Goal: Task Accomplishment & Management: Manage account settings

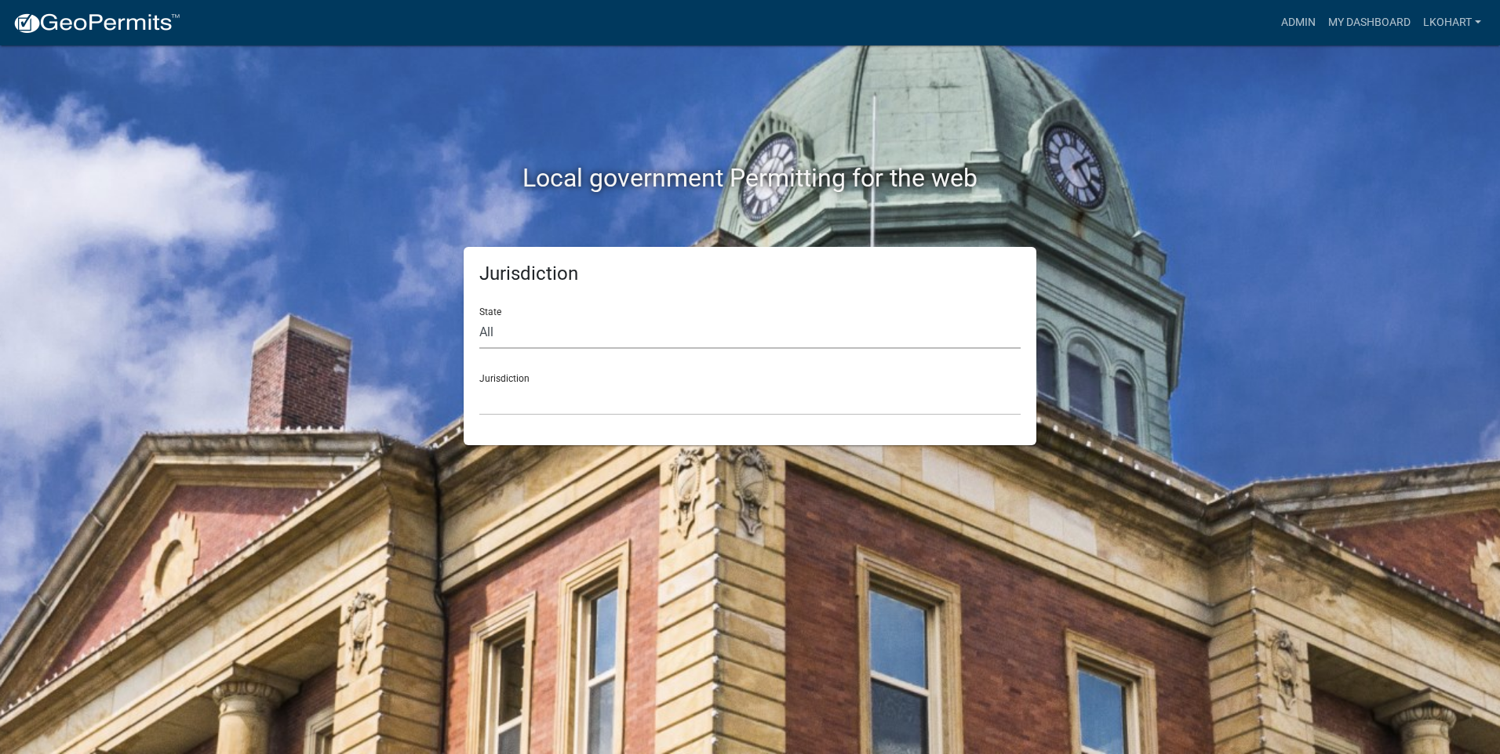
click at [529, 330] on select "All [US_STATE] [US_STATE] [US_STATE] [US_STATE] [US_STATE] [US_STATE] [US_STATE…" at bounding box center [749, 333] width 541 height 32
select select "[US_STATE]"
click at [479, 317] on select "All [US_STATE] [US_STATE] [US_STATE] [US_STATE] [US_STATE] [US_STATE] [US_STATE…" at bounding box center [749, 333] width 541 height 32
click at [536, 389] on select "[GEOGRAPHIC_DATA], [US_STATE] [GEOGRAPHIC_DATA], [US_STATE] [GEOGRAPHIC_DATA], …" at bounding box center [749, 400] width 541 height 32
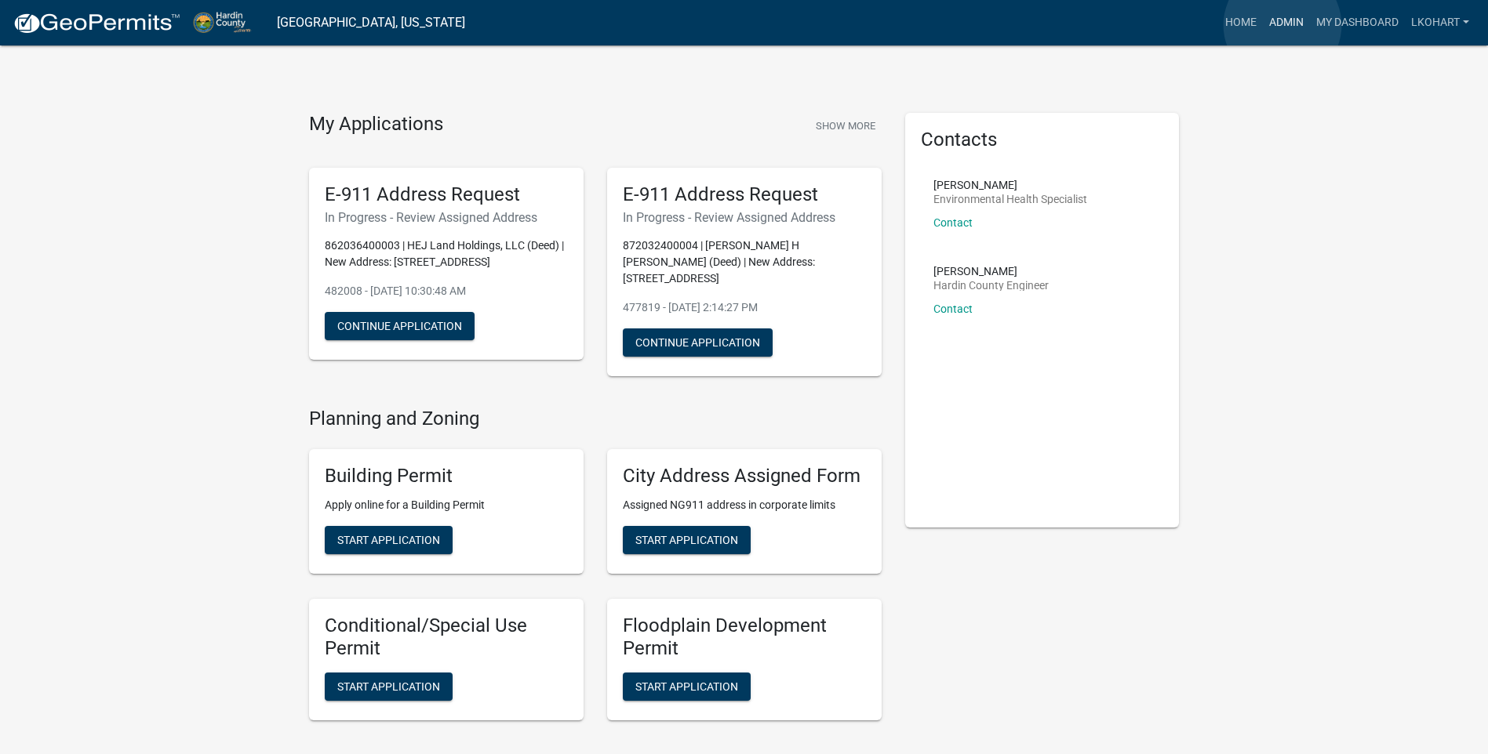
click at [1282, 25] on link "Admin" at bounding box center [1286, 23] width 47 height 30
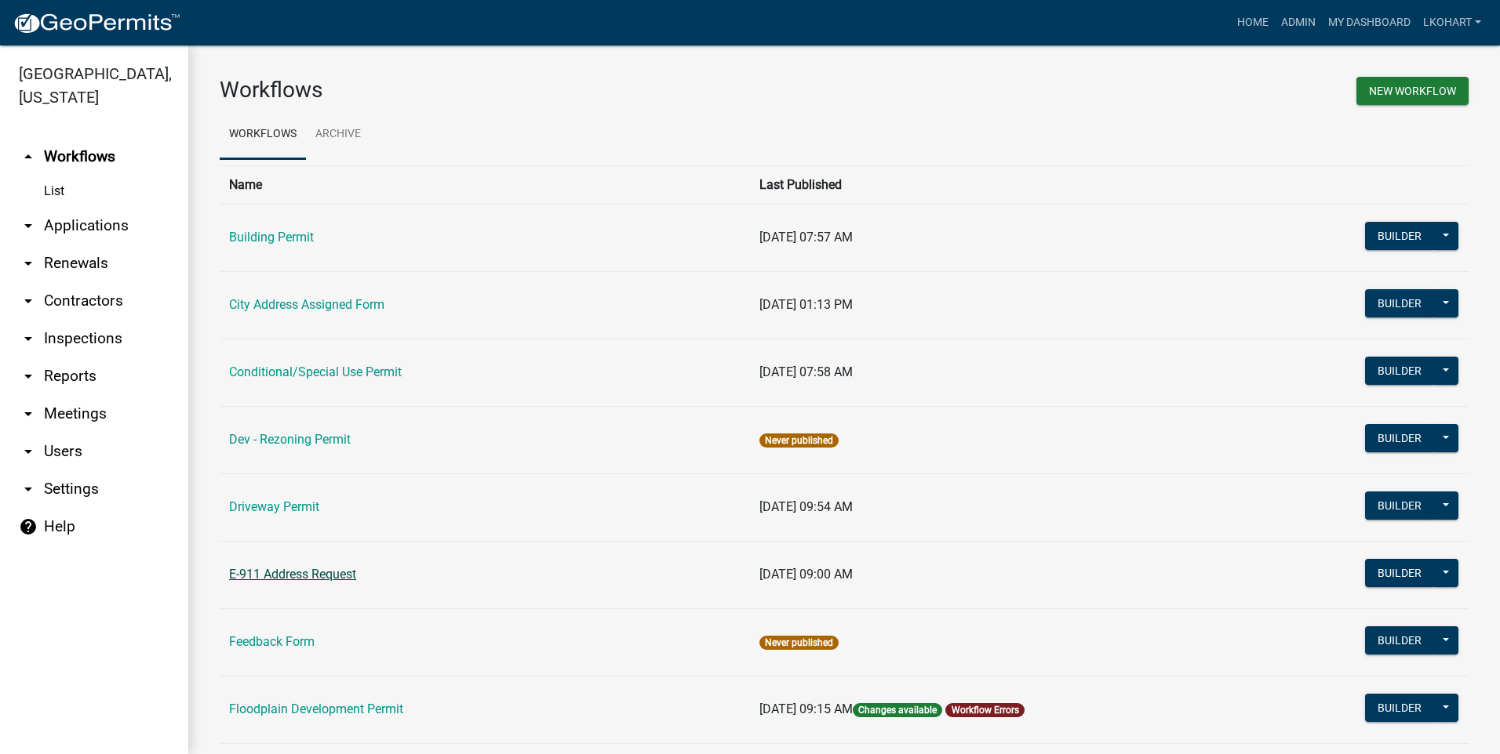
click at [291, 573] on link "E-911 Address Request" at bounding box center [292, 574] width 127 height 15
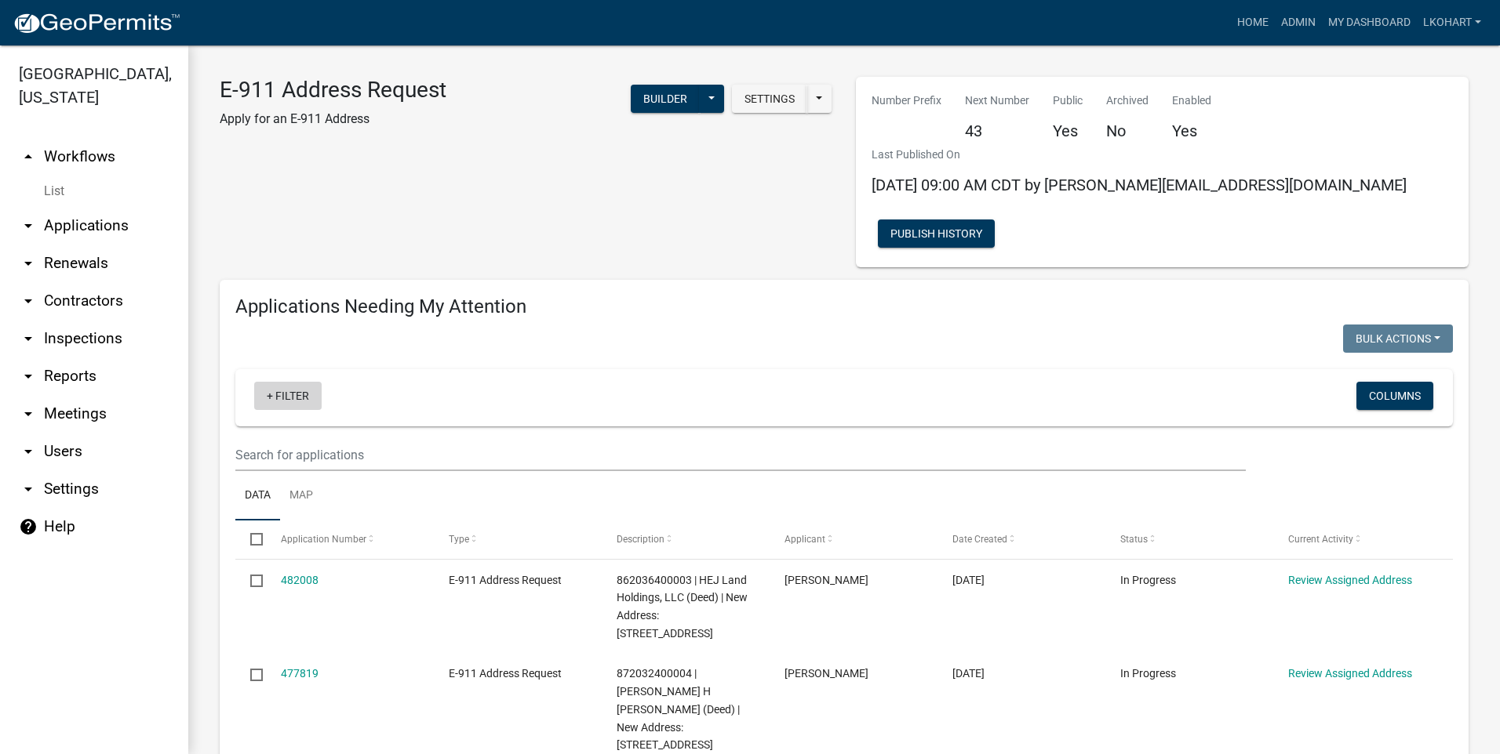
click at [286, 382] on link "+ Filter" at bounding box center [287, 396] width 67 height 28
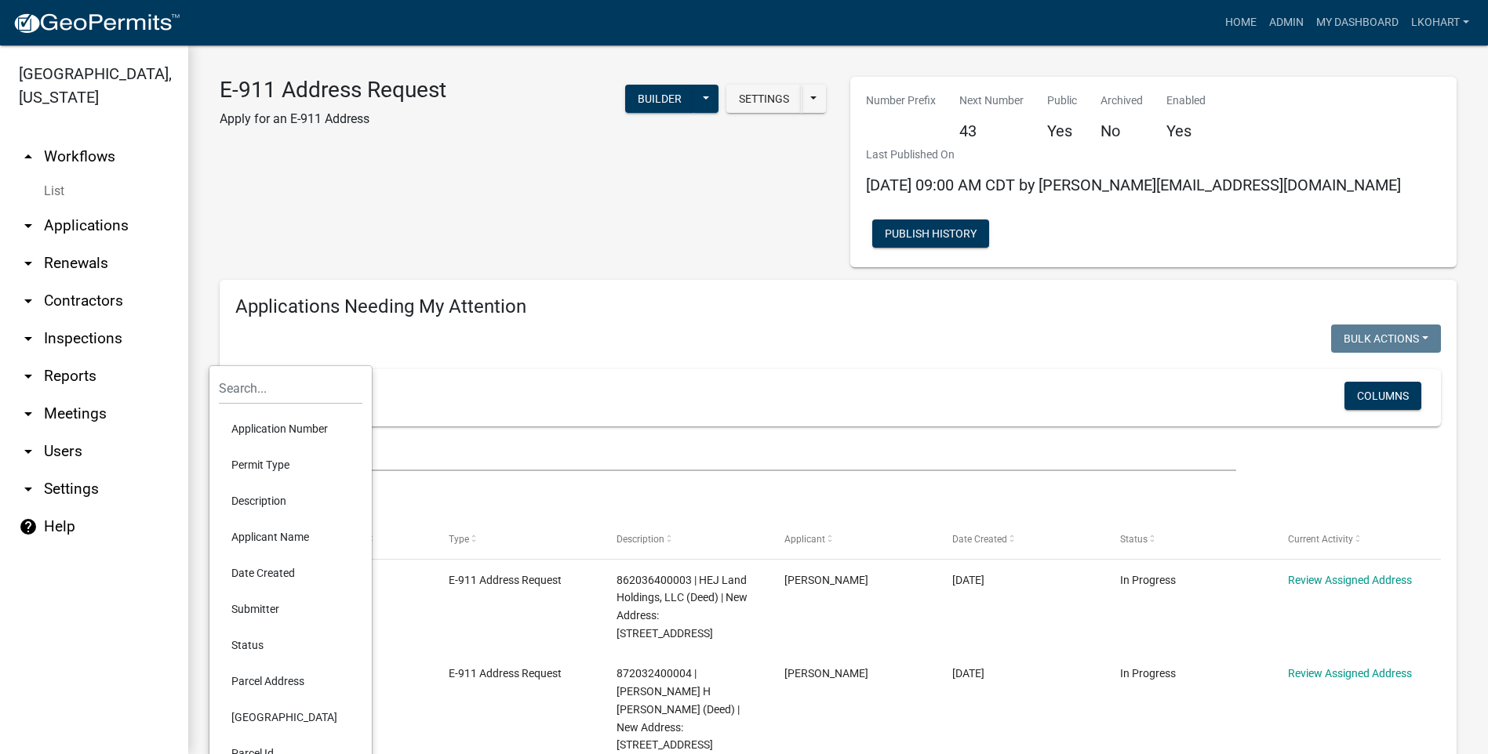
click at [268, 682] on li "Parcel Address" at bounding box center [291, 682] width 144 height 36
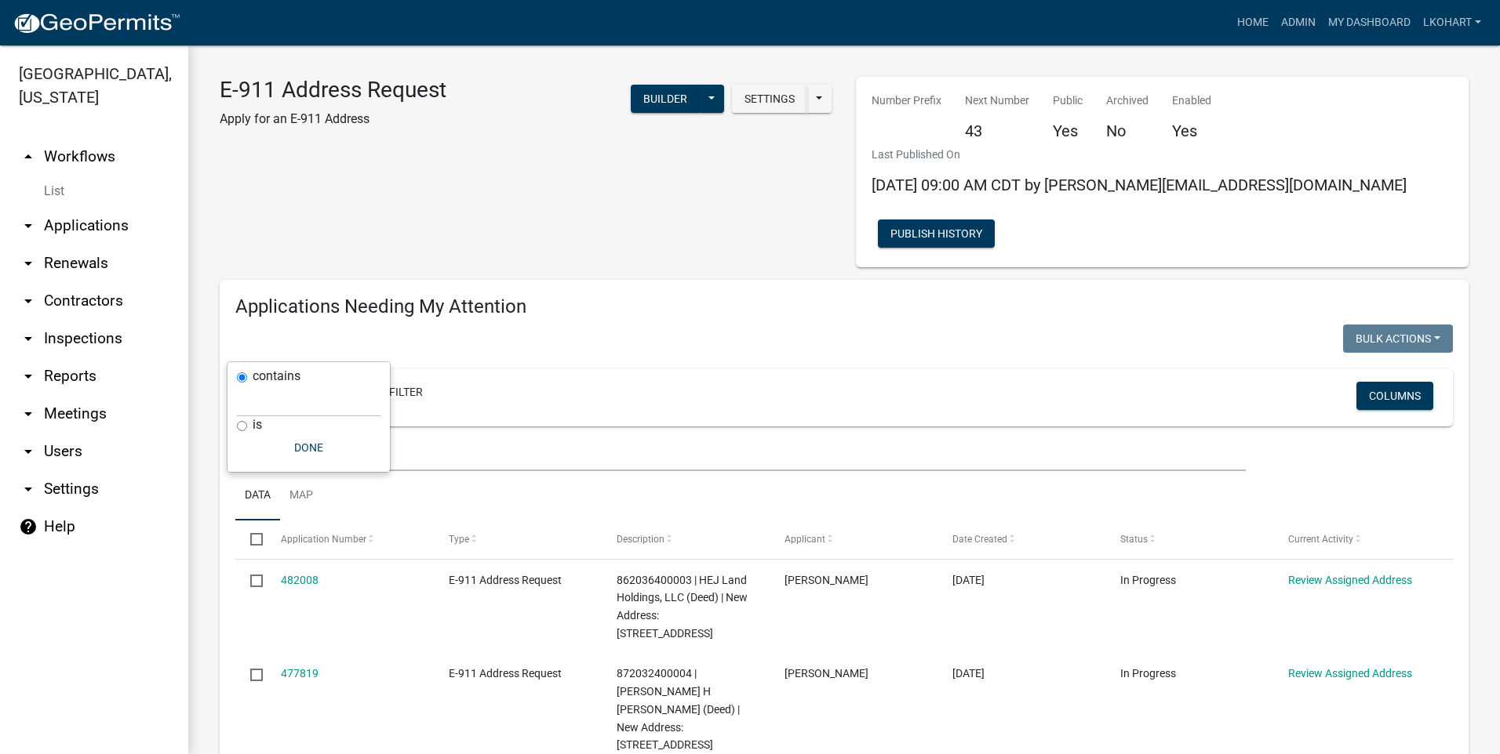
click at [242, 428] on input "is" at bounding box center [242, 426] width 10 height 10
radio input "true"
click at [272, 419] on input "text" at bounding box center [309, 418] width 144 height 32
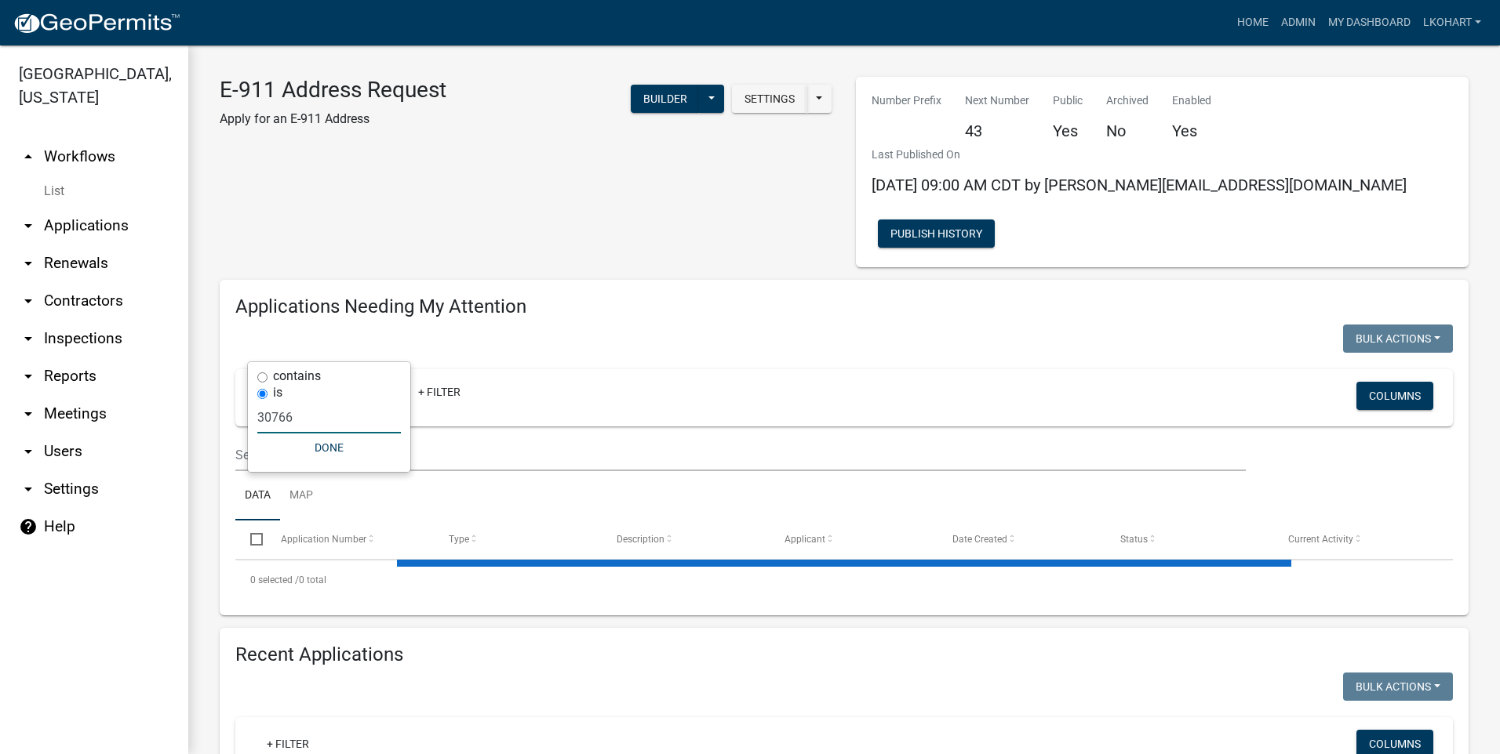
type input "30766"
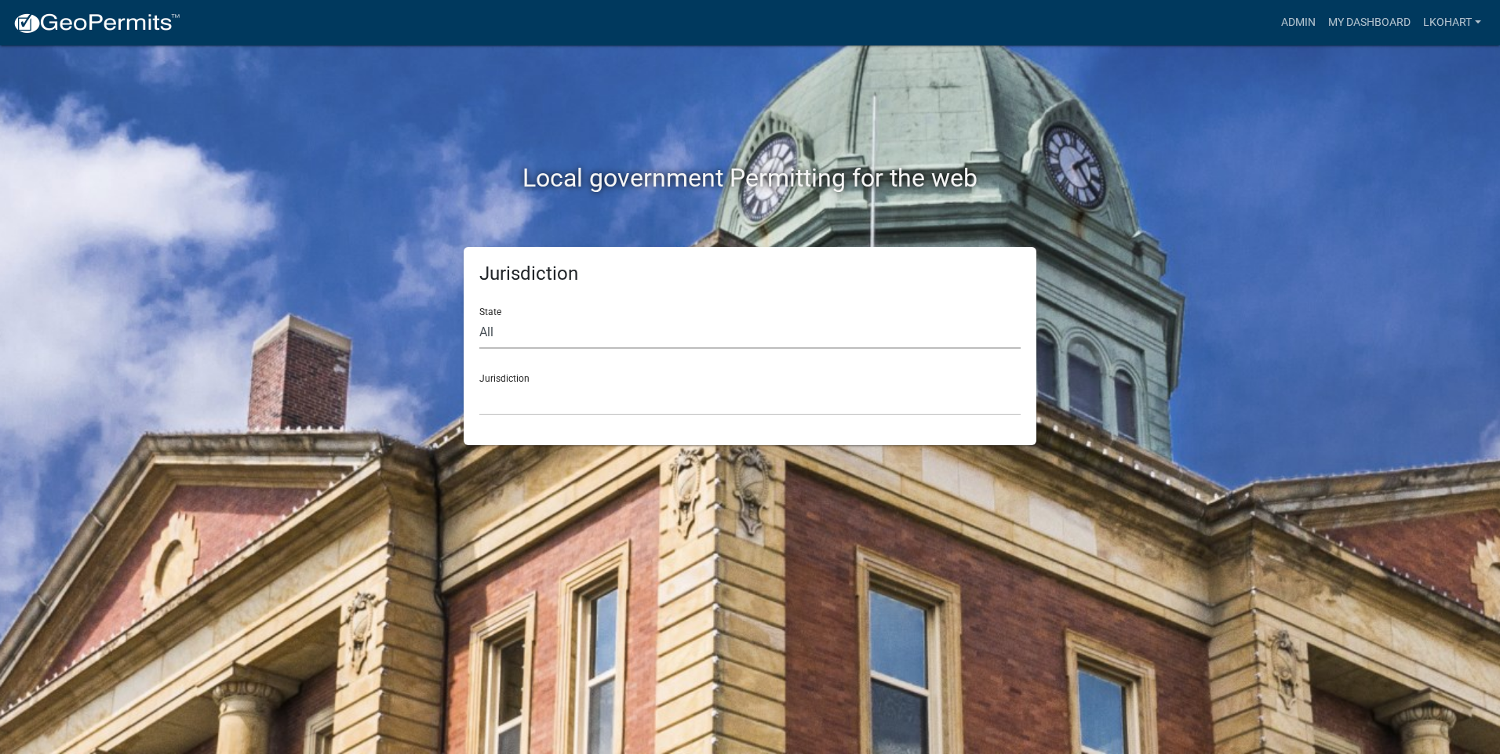
click at [514, 341] on select "All [US_STATE] [US_STATE] [US_STATE] [US_STATE] [US_STATE] [US_STATE] [US_STATE…" at bounding box center [749, 333] width 541 height 32
select select "[US_STATE]"
click at [479, 317] on select "All [US_STATE] [US_STATE] [US_STATE] [US_STATE] [US_STATE] [US_STATE] [US_STATE…" at bounding box center [749, 333] width 541 height 32
click at [664, 409] on select "[GEOGRAPHIC_DATA], [US_STATE] [GEOGRAPHIC_DATA], [US_STATE] [GEOGRAPHIC_DATA], …" at bounding box center [749, 400] width 541 height 32
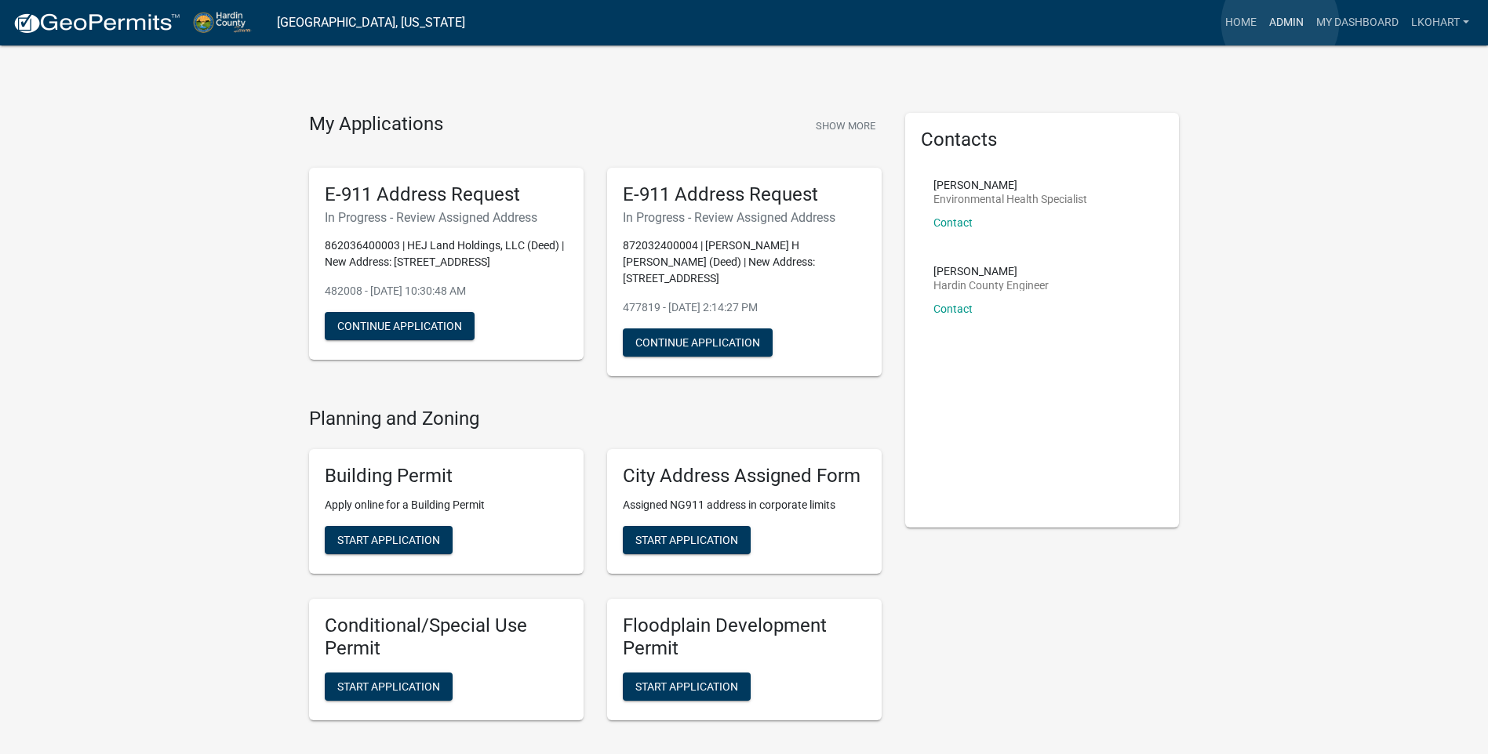
click at [1280, 23] on link "Admin" at bounding box center [1286, 23] width 47 height 30
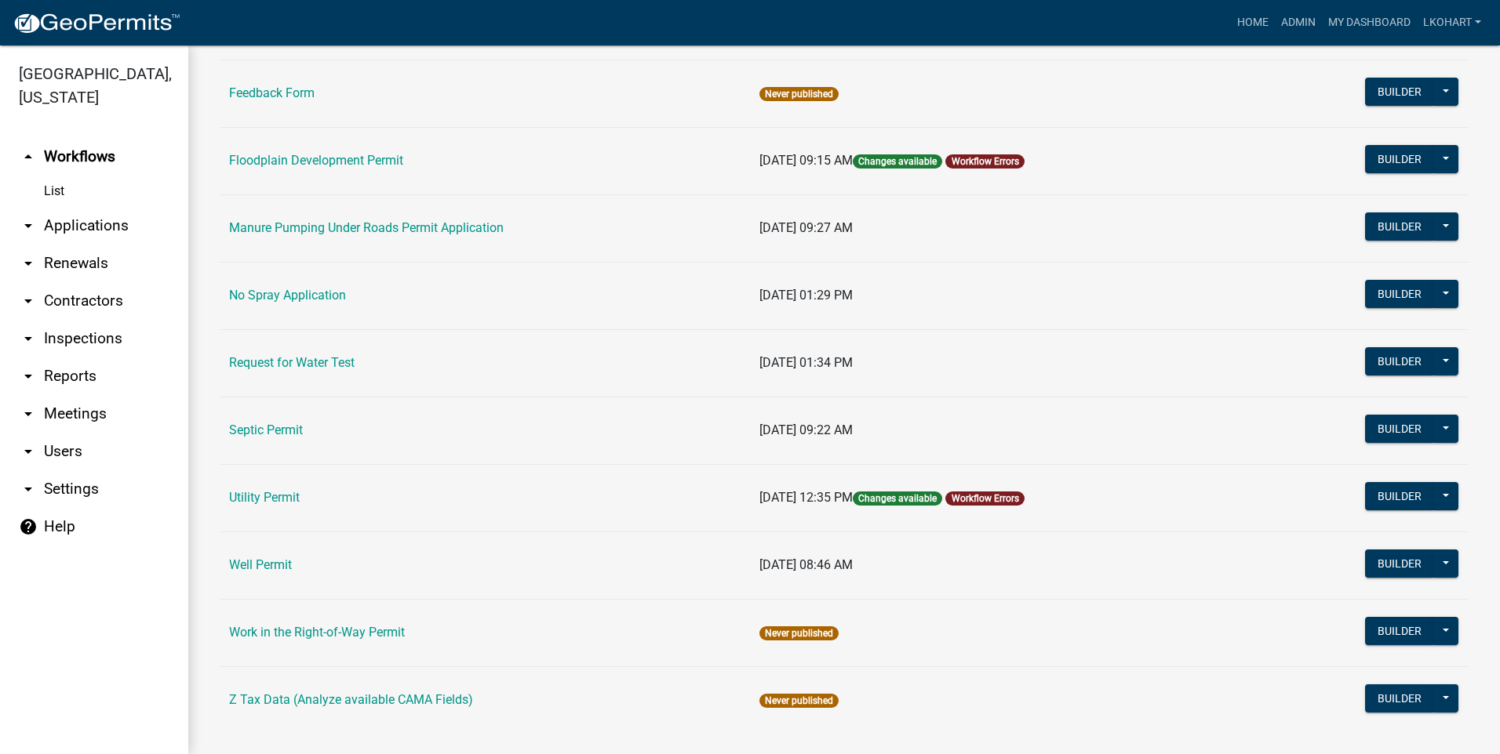
scroll to position [573, 0]
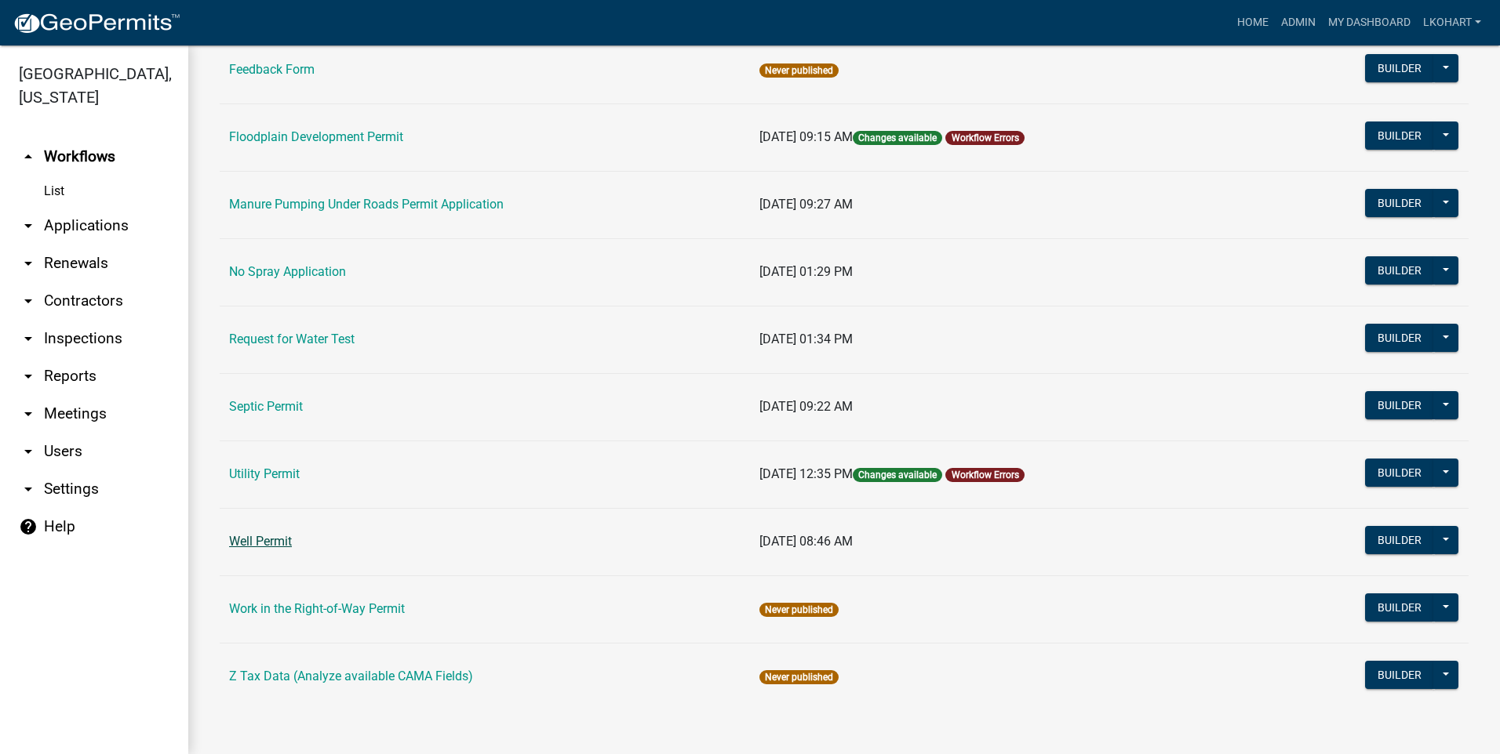
click at [268, 540] on link "Well Permit" at bounding box center [260, 541] width 63 height 15
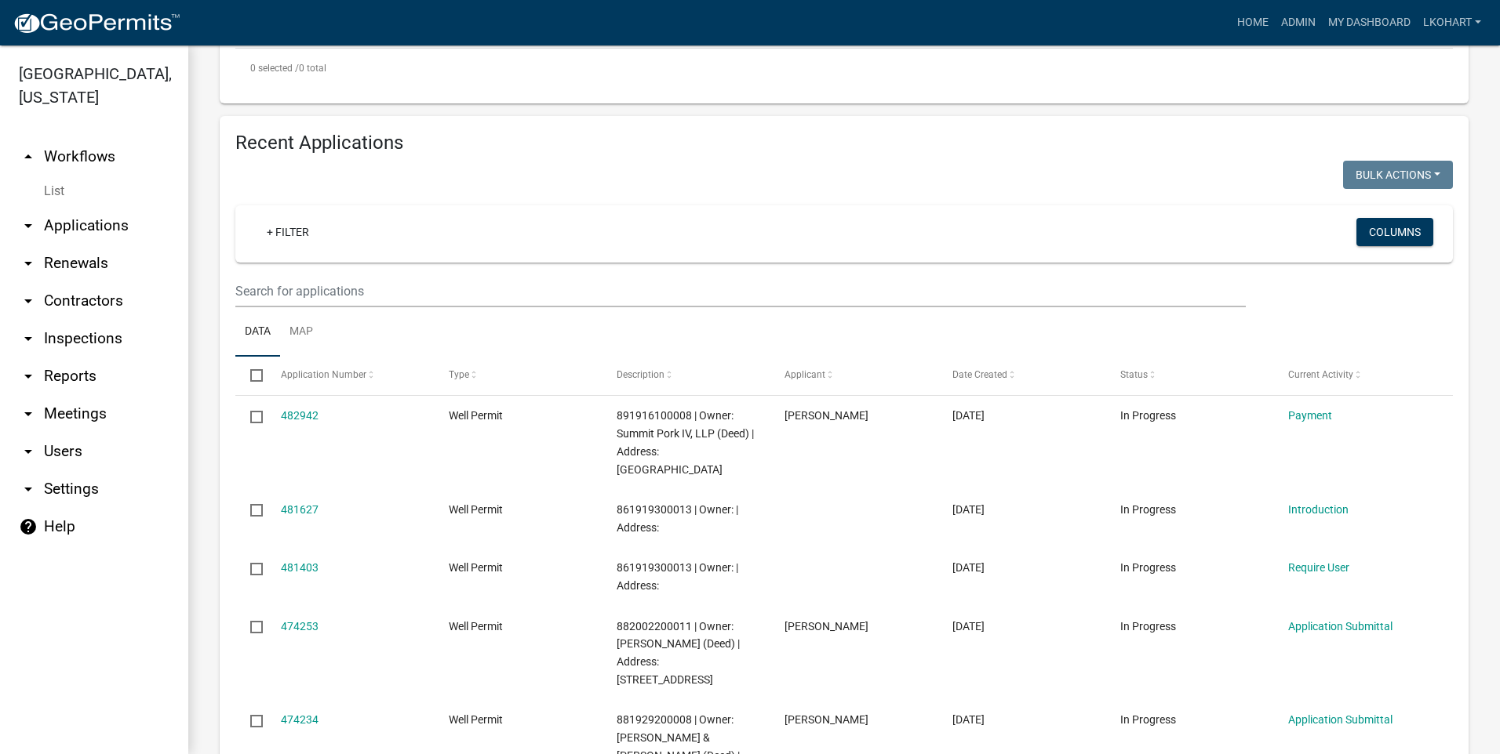
scroll to position [549, 0]
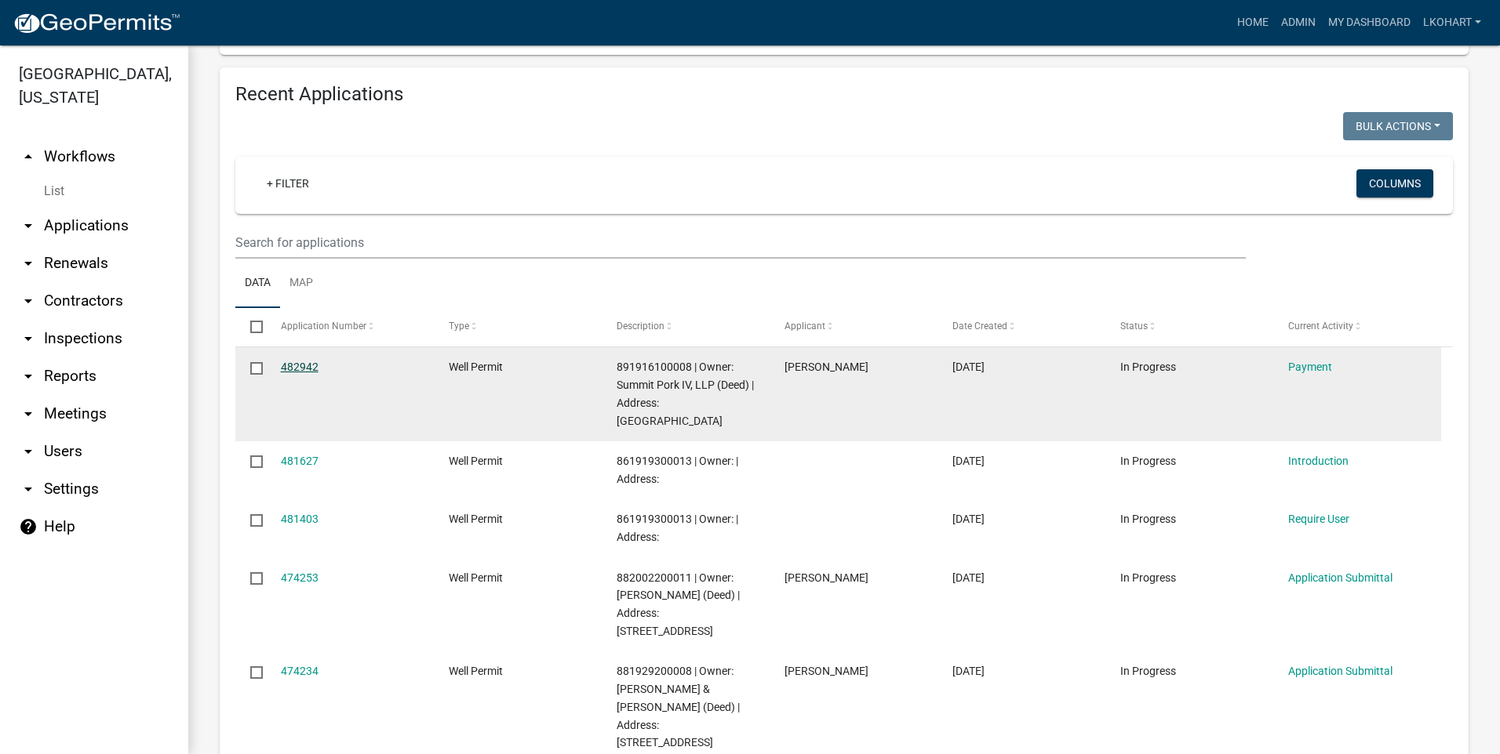
click at [294, 371] on link "482942" at bounding box center [300, 367] width 38 height 13
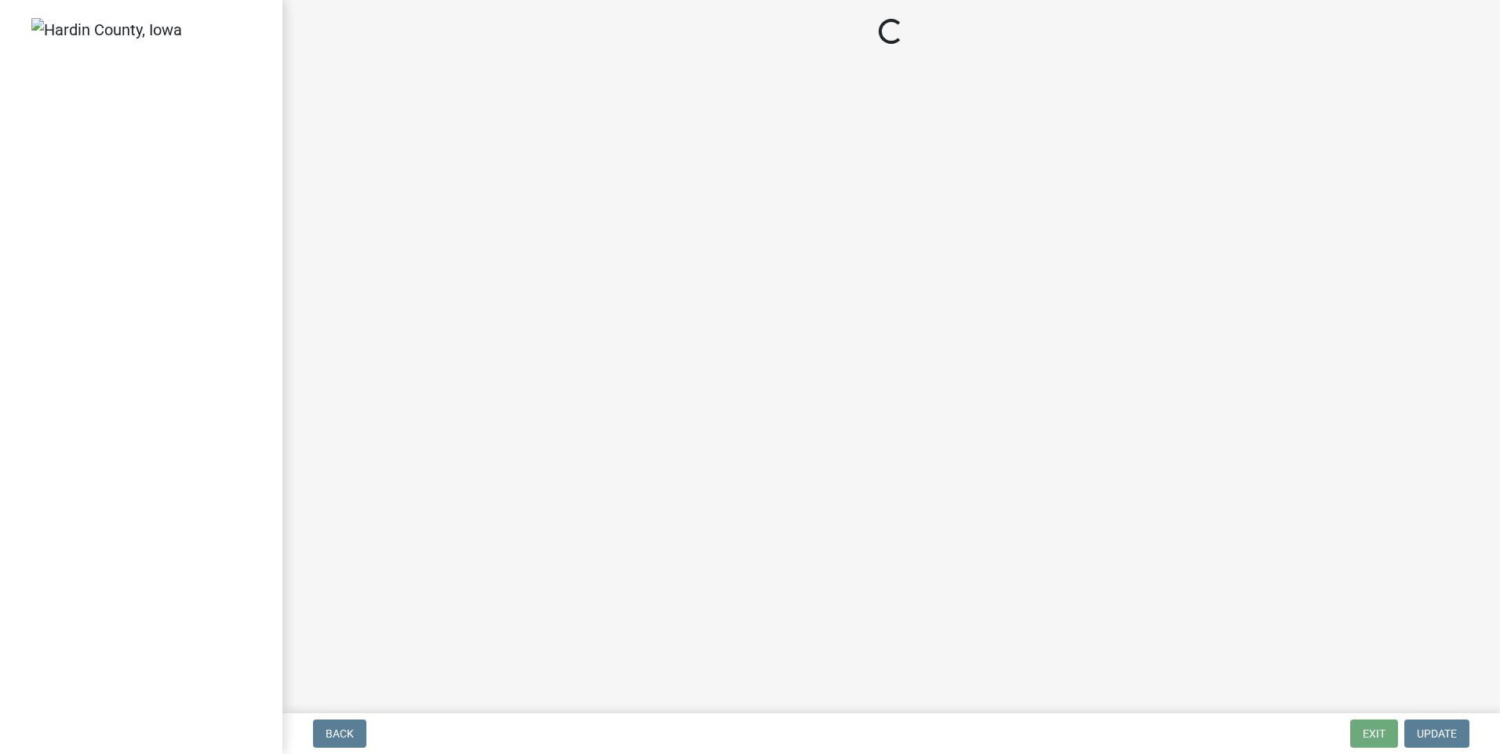
select select "1: 0"
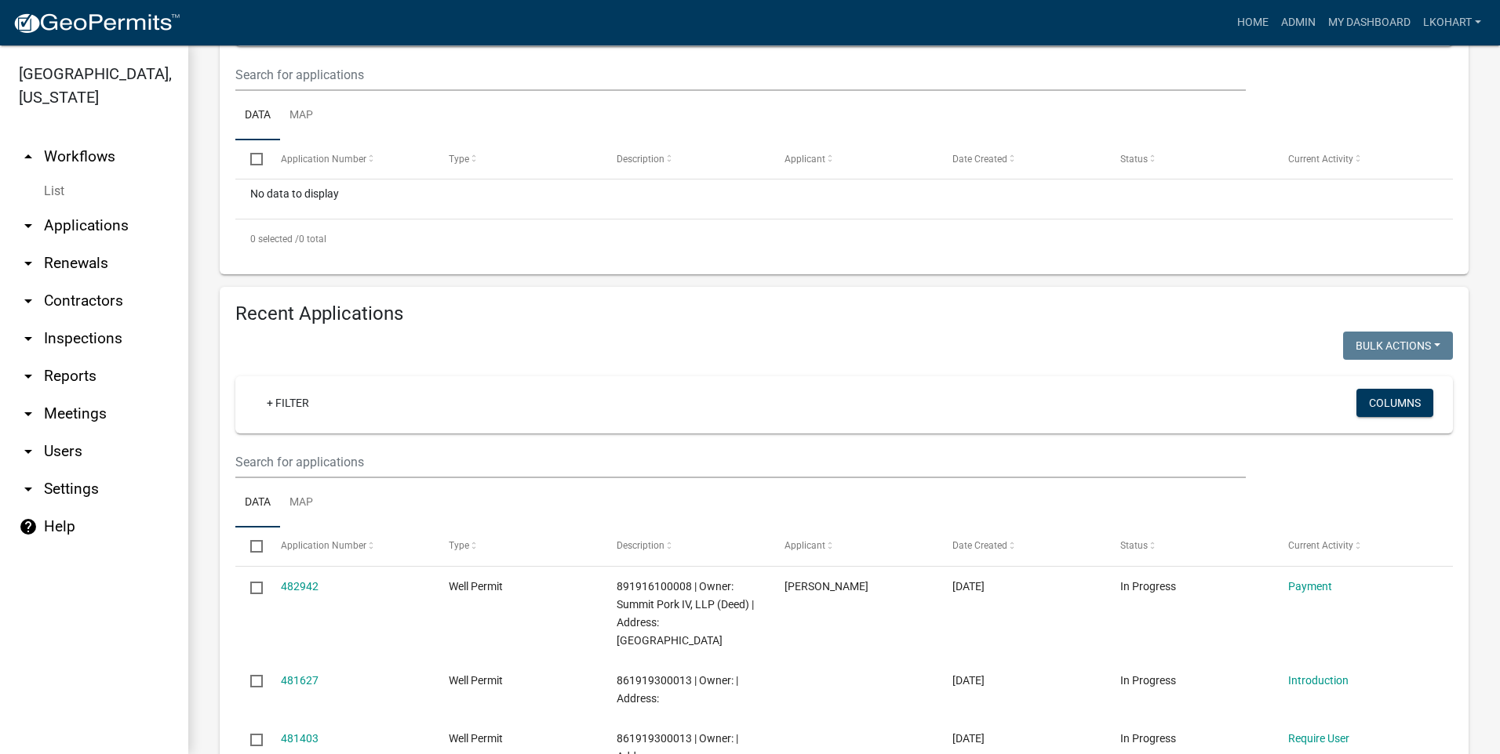
scroll to position [471, 0]
